Goal: Transaction & Acquisition: Purchase product/service

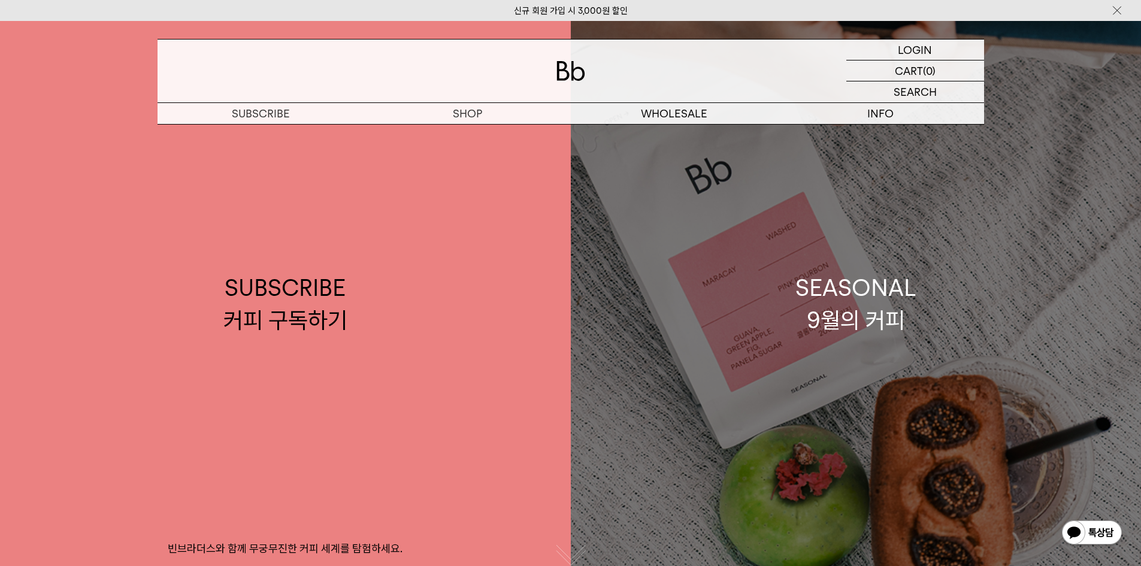
click at [858, 322] on div "SEASONAL 9월의 커피" at bounding box center [856, 304] width 121 height 64
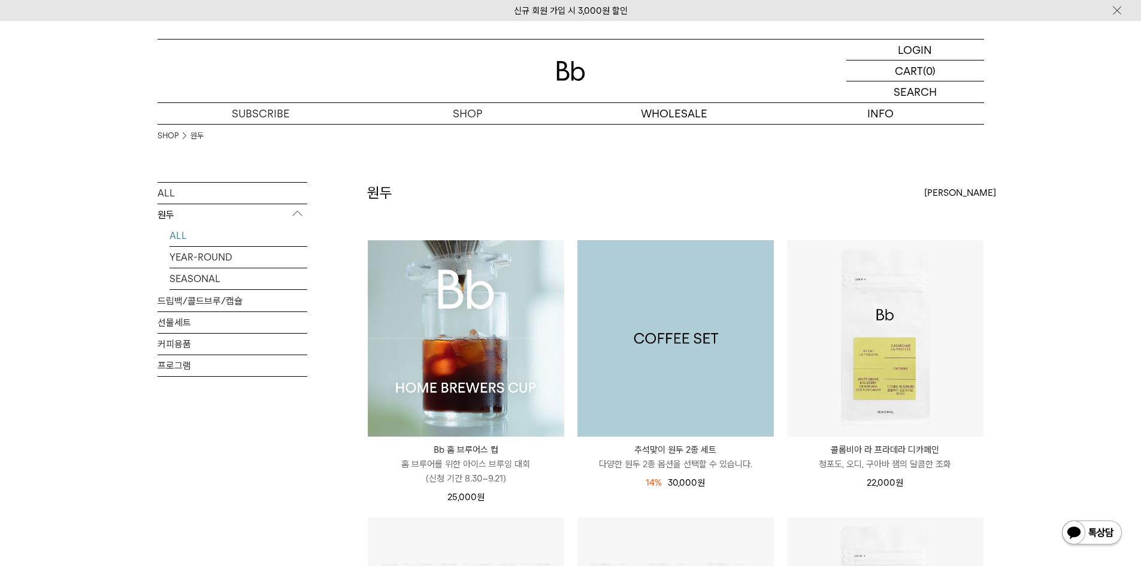
scroll to position [300, 0]
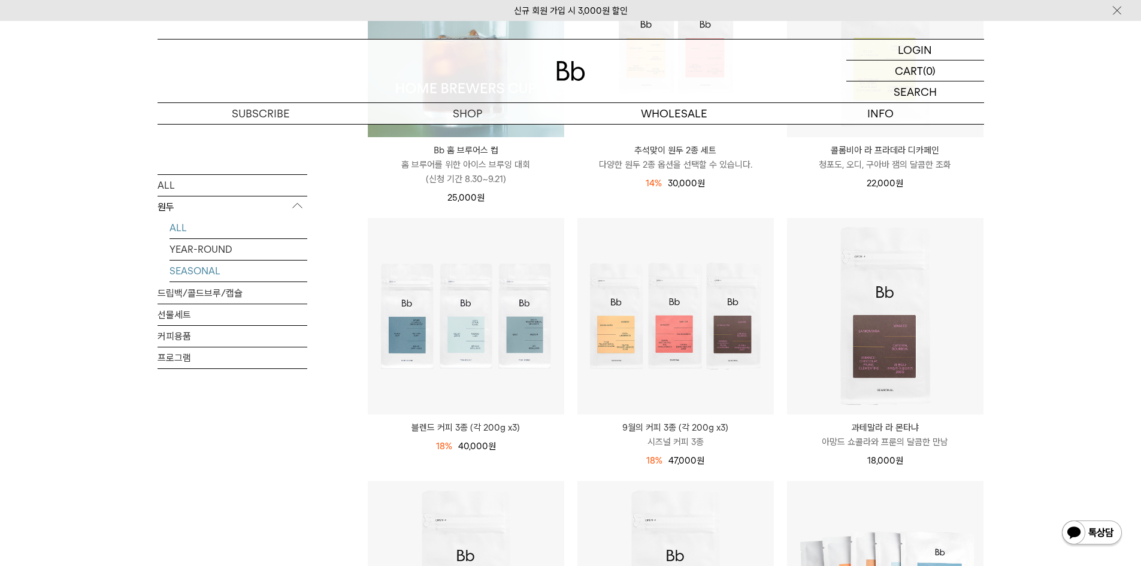
click at [211, 274] on link "SEASONAL" at bounding box center [239, 270] width 138 height 21
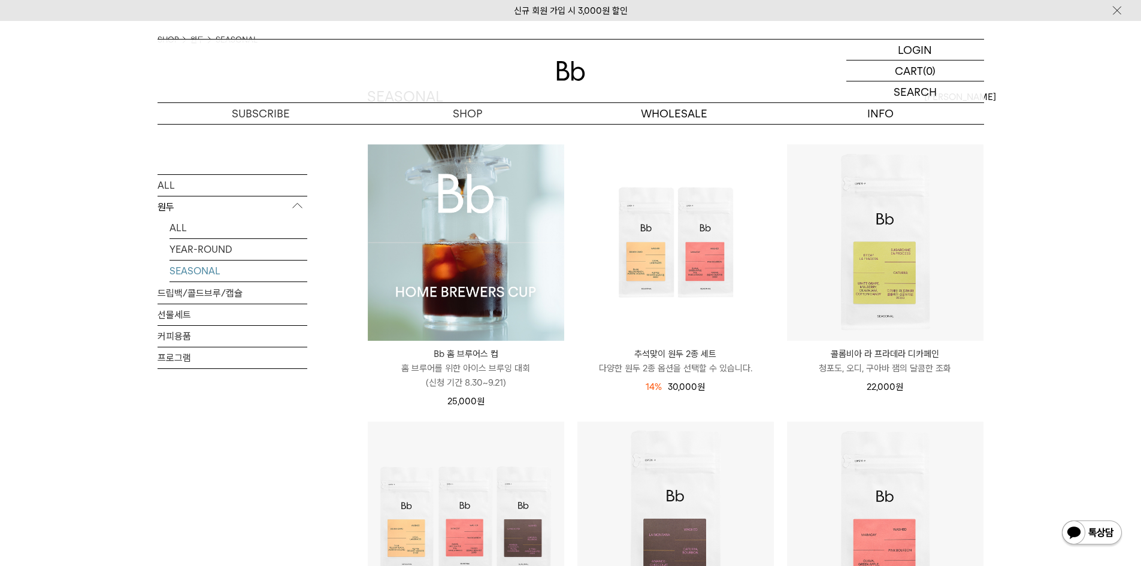
scroll to position [359, 0]
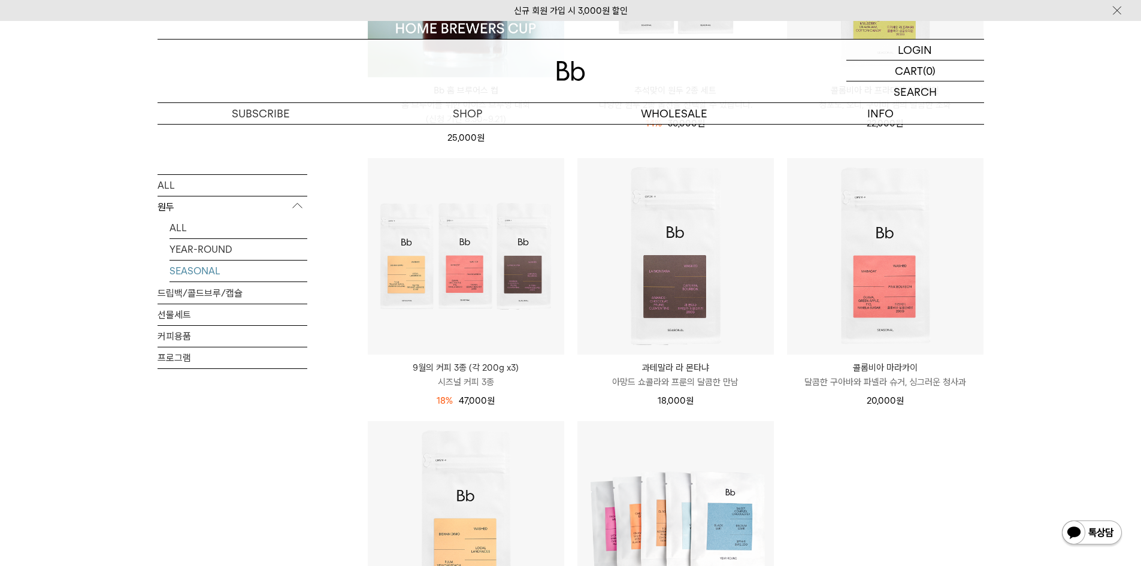
drag, startPoint x: 989, startPoint y: 335, endPoint x: 857, endPoint y: 498, distance: 209.2
click at [857, 498] on ul "Bb 홈 브루어스 컵 Bb HOME BREWERS CUP 홈 브루어를 위한 아이스 브루잉 대회 (신청 기간 8.30~9.21) 25,000 원" at bounding box center [675, 289] width 629 height 818
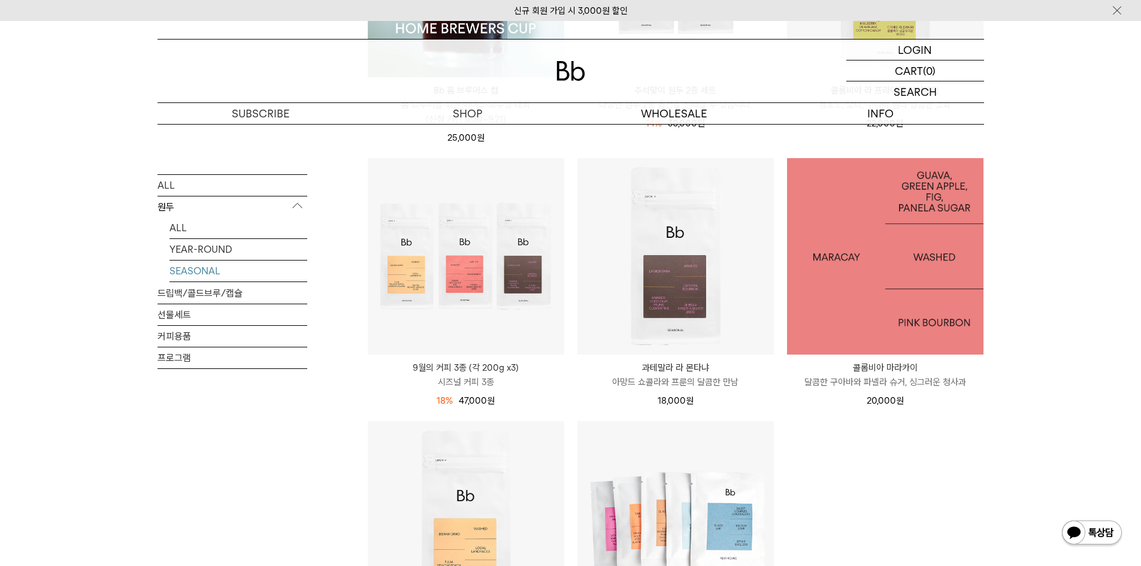
click at [915, 285] on img at bounding box center [885, 256] width 197 height 197
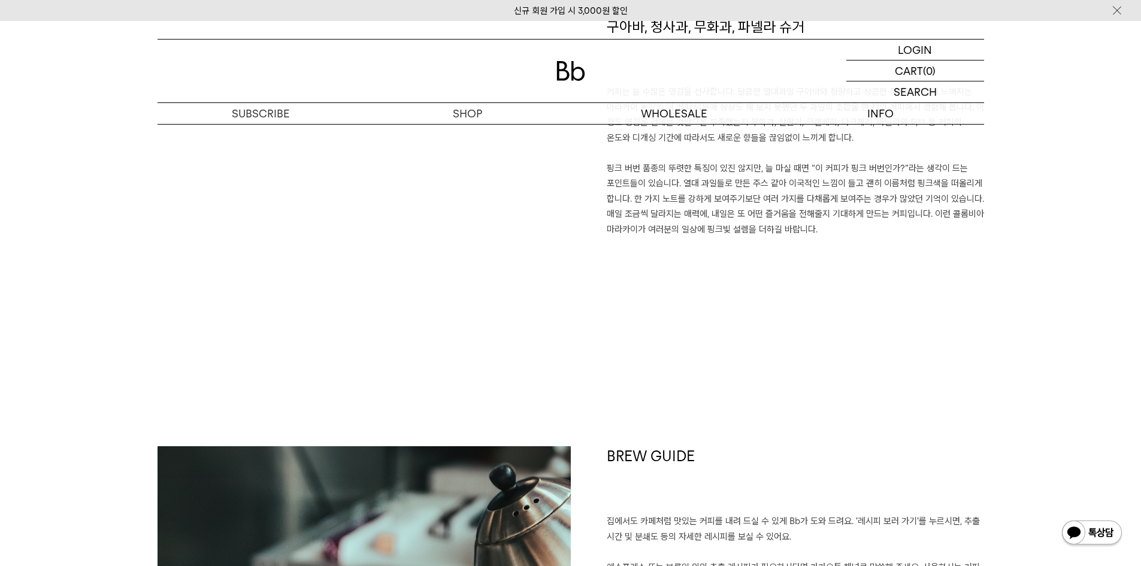
scroll to position [959, 0]
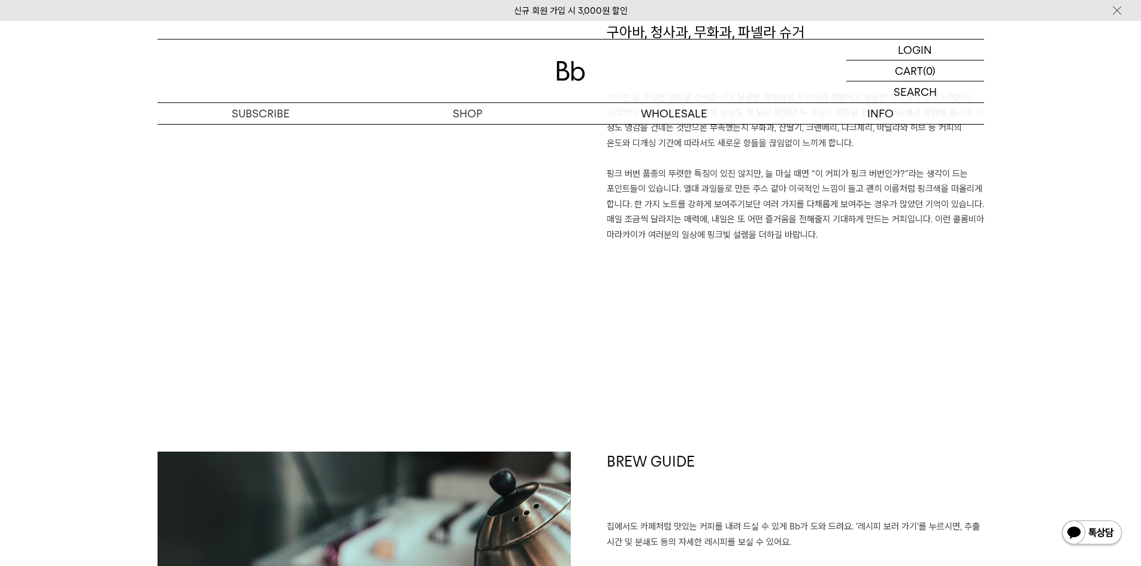
drag, startPoint x: 112, startPoint y: 263, endPoint x: 122, endPoint y: 258, distance: 11.3
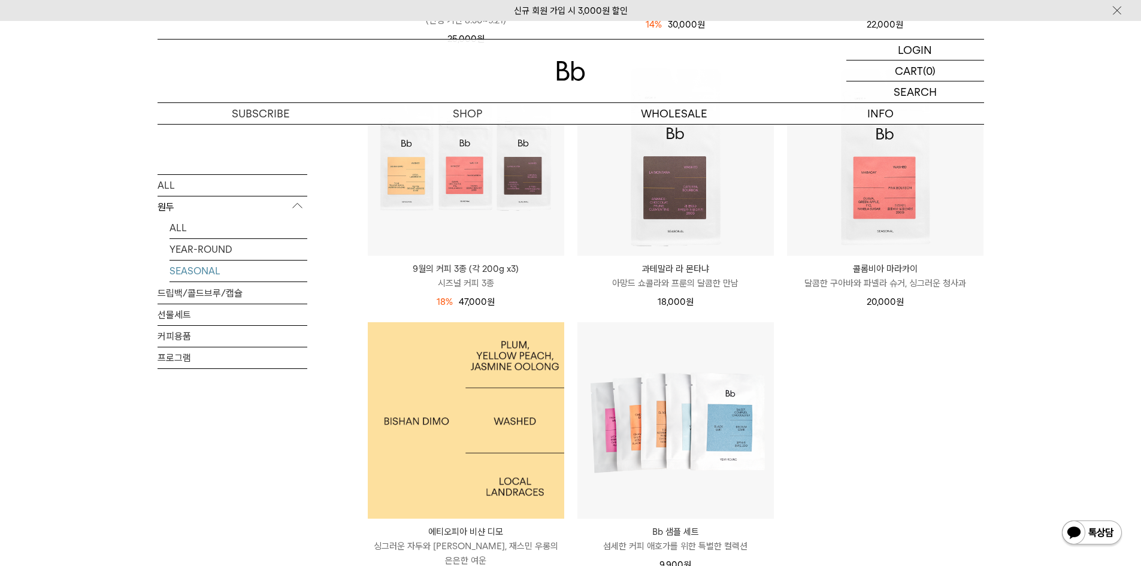
click at [510, 412] on img at bounding box center [466, 420] width 197 height 197
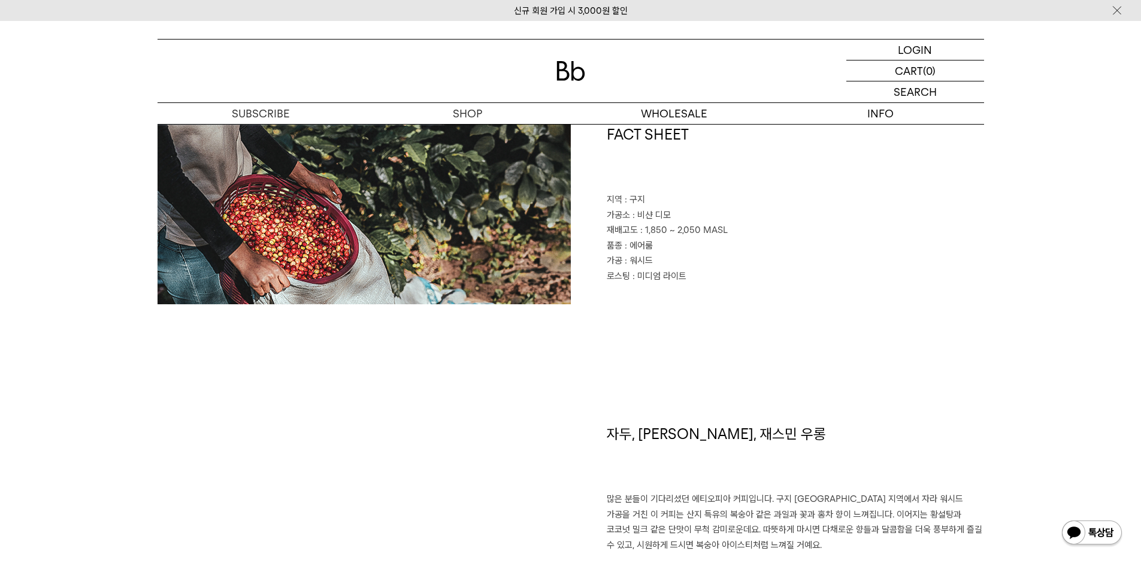
scroll to position [719, 0]
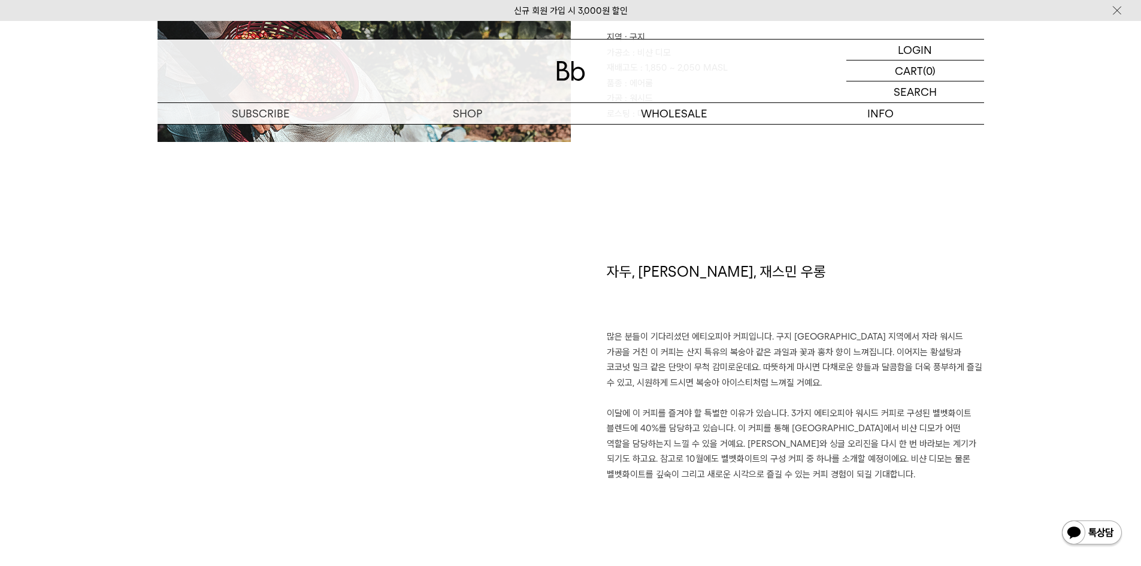
drag, startPoint x: 923, startPoint y: 450, endPoint x: 922, endPoint y: 458, distance: 8.5
drag, startPoint x: 922, startPoint y: 458, endPoint x: 781, endPoint y: 430, distance: 143.6
click at [781, 430] on p "많은 분들이 기다리셨던 에티오피아 커피입니다. 구지 샤키소 지역에서 자라 워시드 가공을 거친 이 커피는 산지 특유의 복숭아 같은 과일과 꽃과 …" at bounding box center [795, 406] width 377 height 153
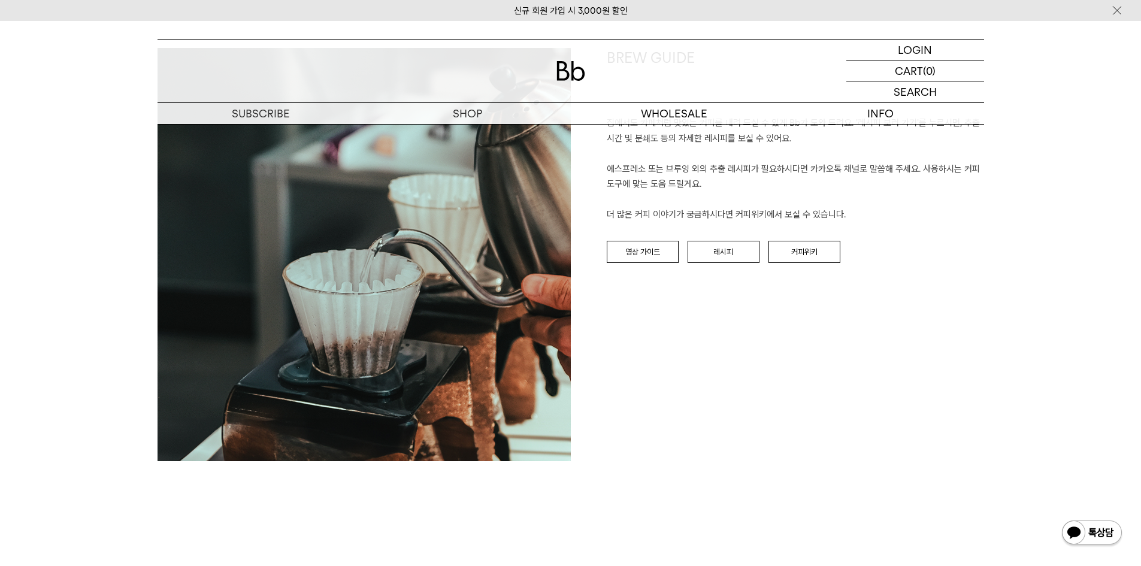
scroll to position [1378, 0]
